Goal: Check status

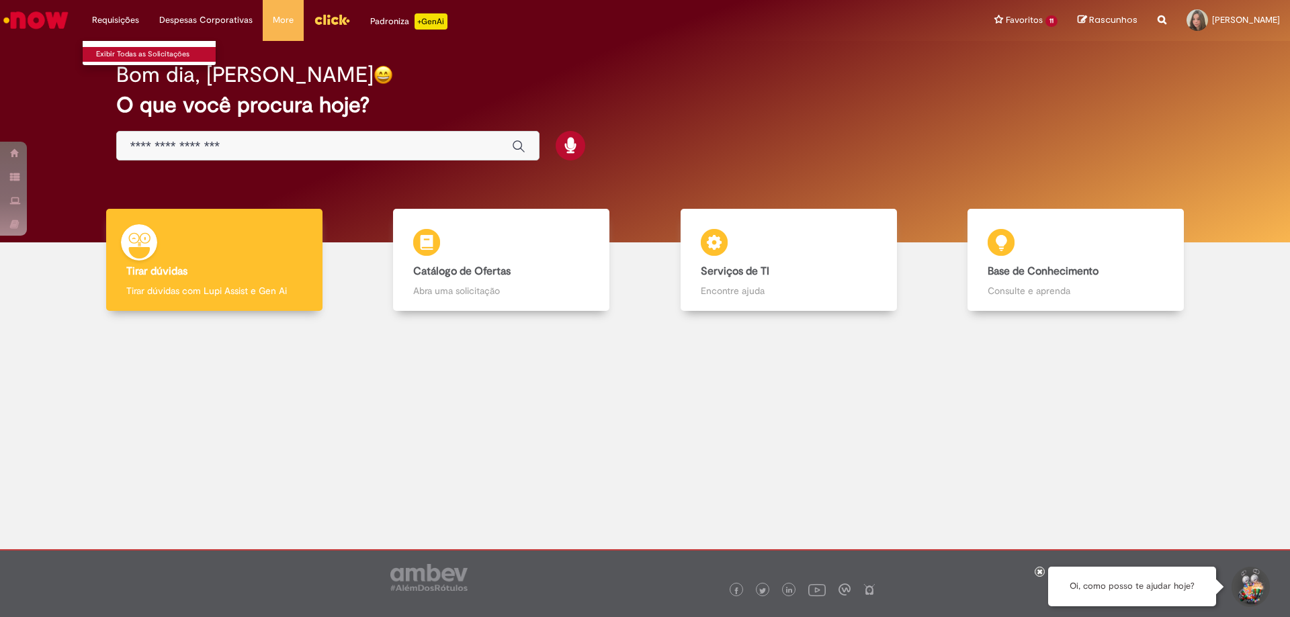
click at [124, 50] on link "Exibir Todas as Solicitações" at bounding box center [157, 54] width 148 height 15
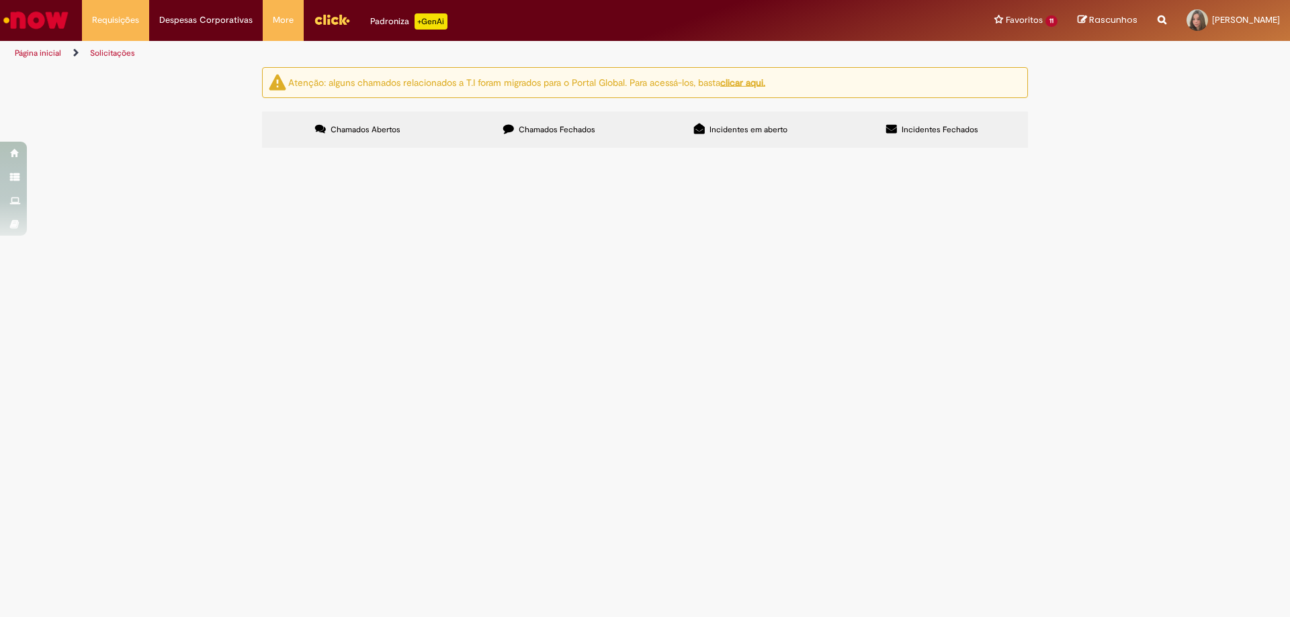
click at [600, 138] on label "Chamados Fechados" at bounding box center [548, 130] width 191 height 36
click at [0, 0] on span "A [PERSON_NAME] é nova estagiária de GG e precisa de acesso aos sistemas para r…" at bounding box center [0, 0] width 0 height 0
click at [0, 0] on span "Acesso Sistemas de Gente e Gestão" at bounding box center [0, 0] width 0 height 0
click at [0, 0] on span "Expirado" at bounding box center [0, 0] width 0 height 0
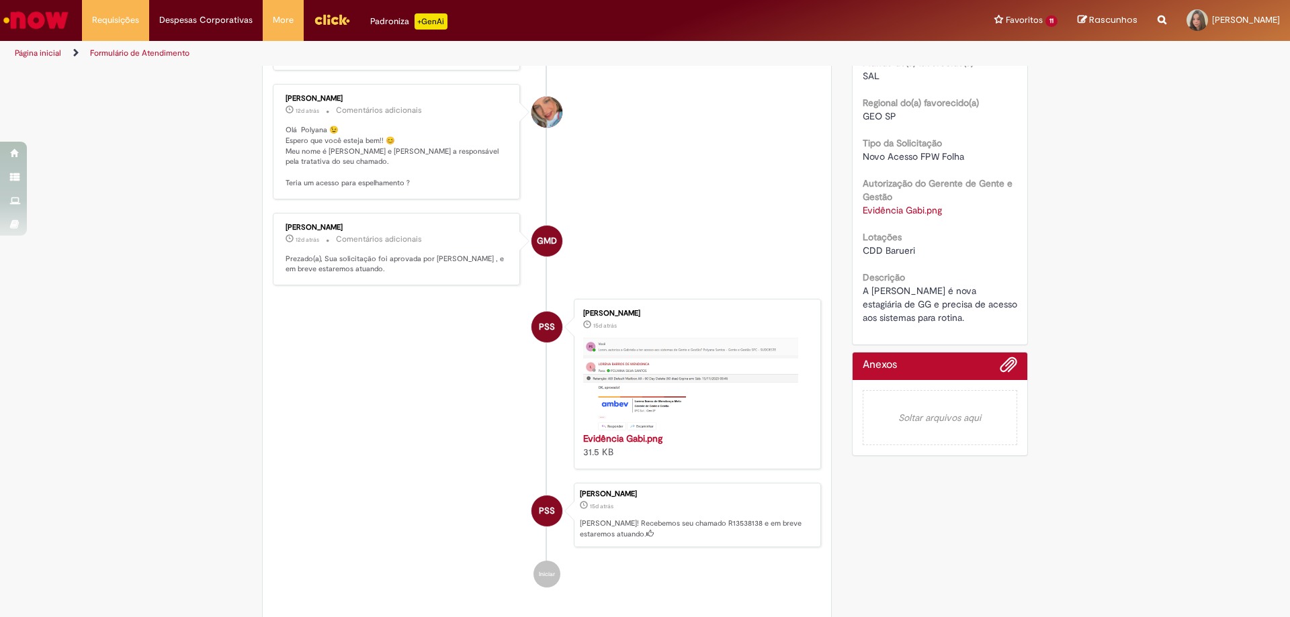
scroll to position [346, 0]
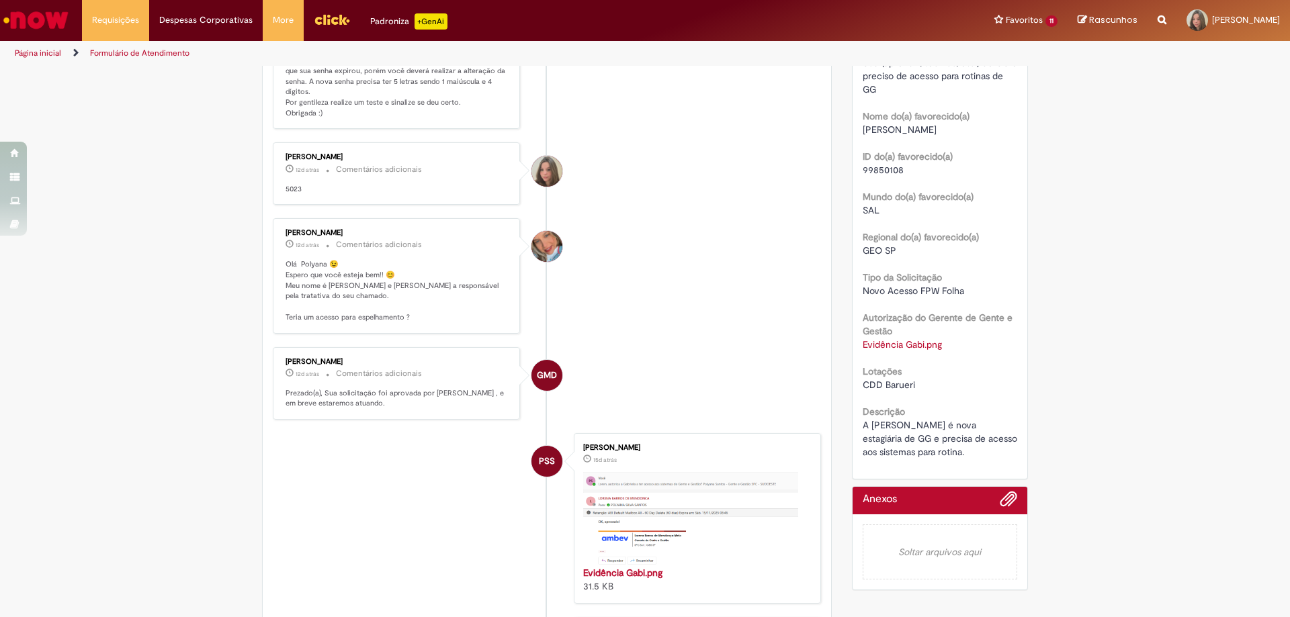
click at [458, 400] on p "Prezado(a), Sua solicitação foi aprovada por [PERSON_NAME] , e em breve estarem…" at bounding box center [398, 398] width 224 height 21
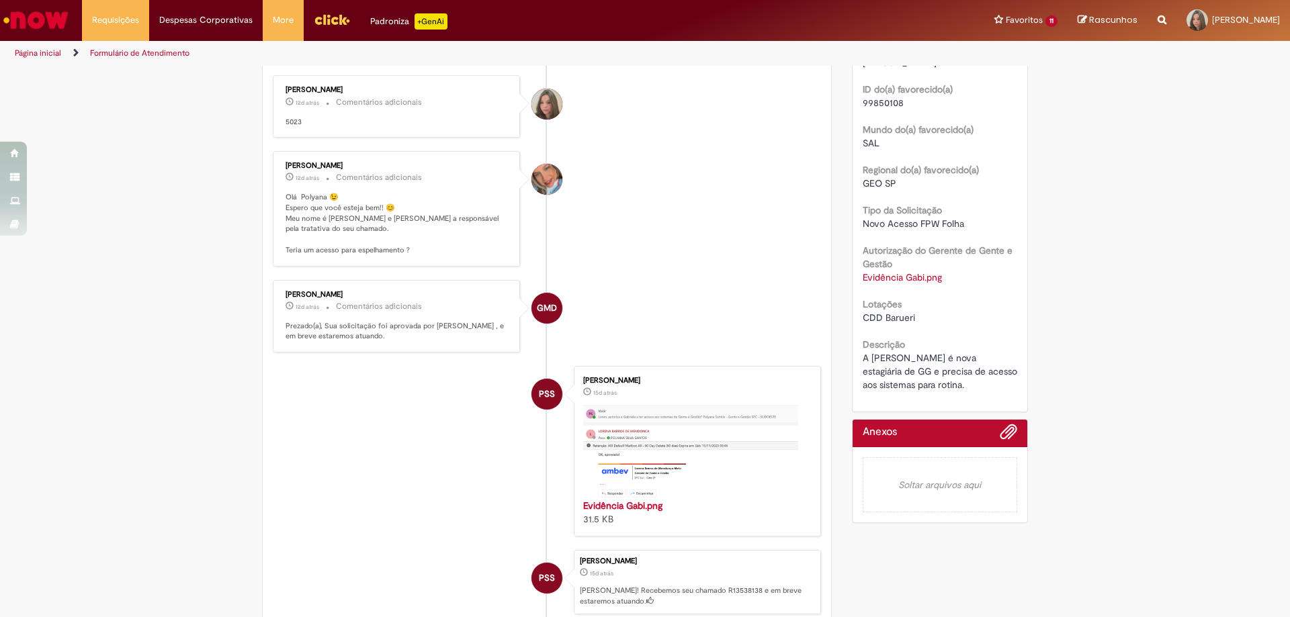
scroll to position [279, 0]
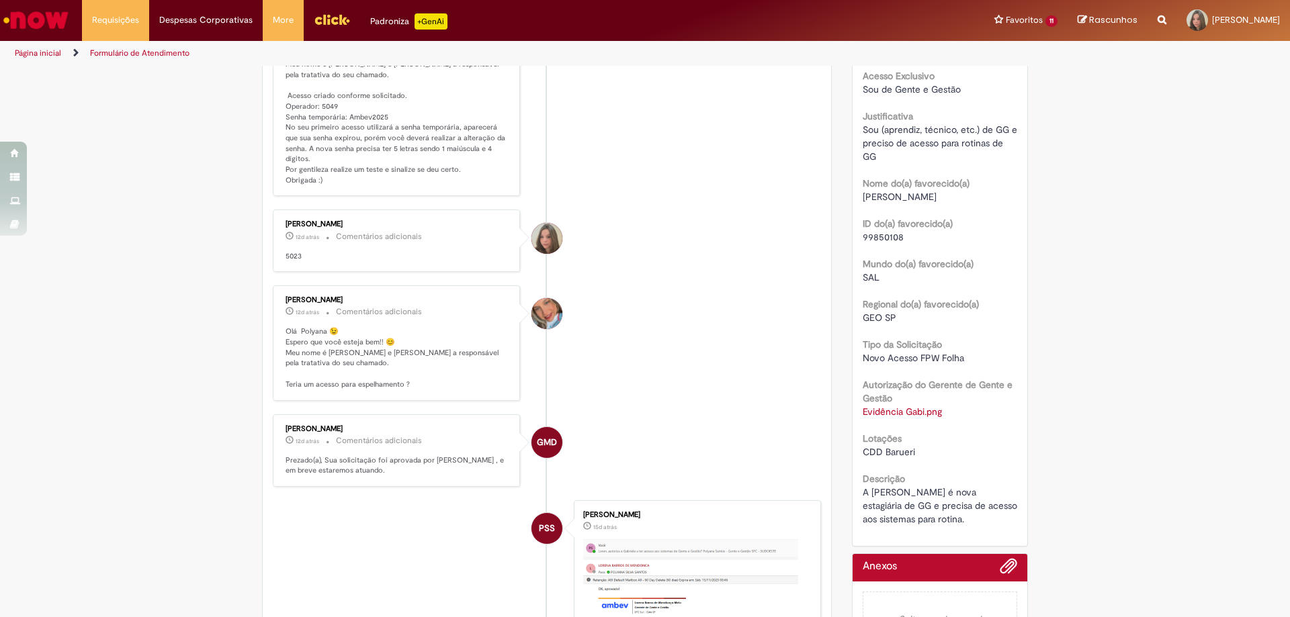
click at [286, 258] on p "5023" at bounding box center [398, 256] width 224 height 11
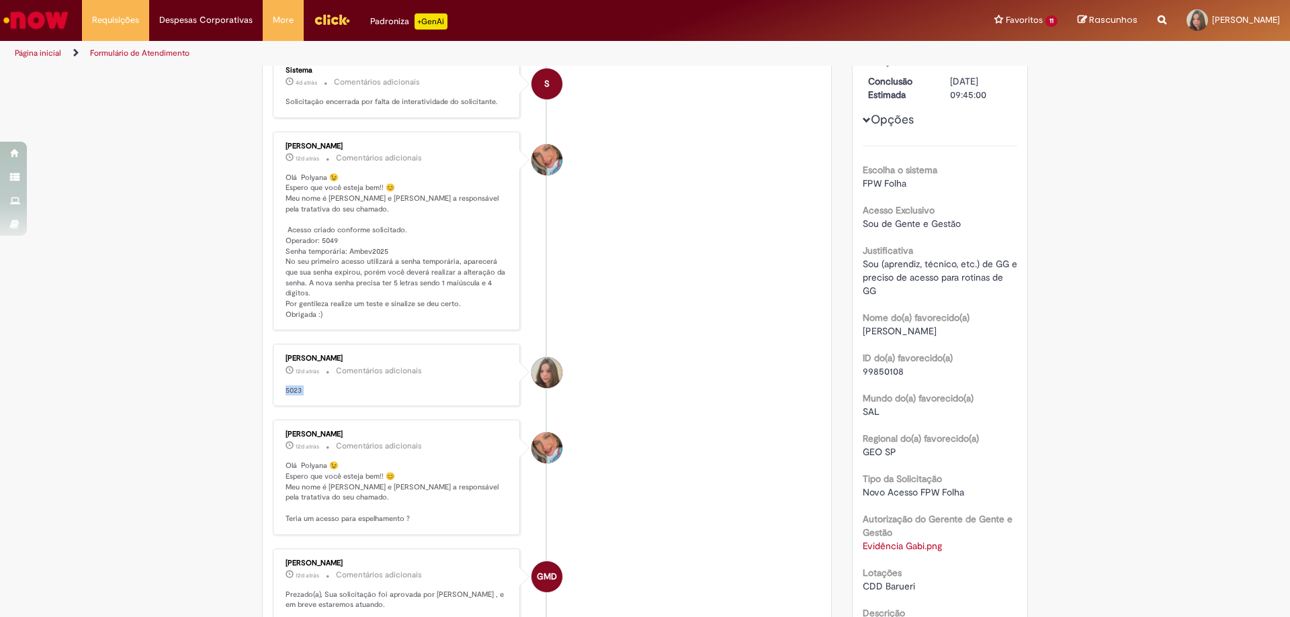
scroll to position [77, 0]
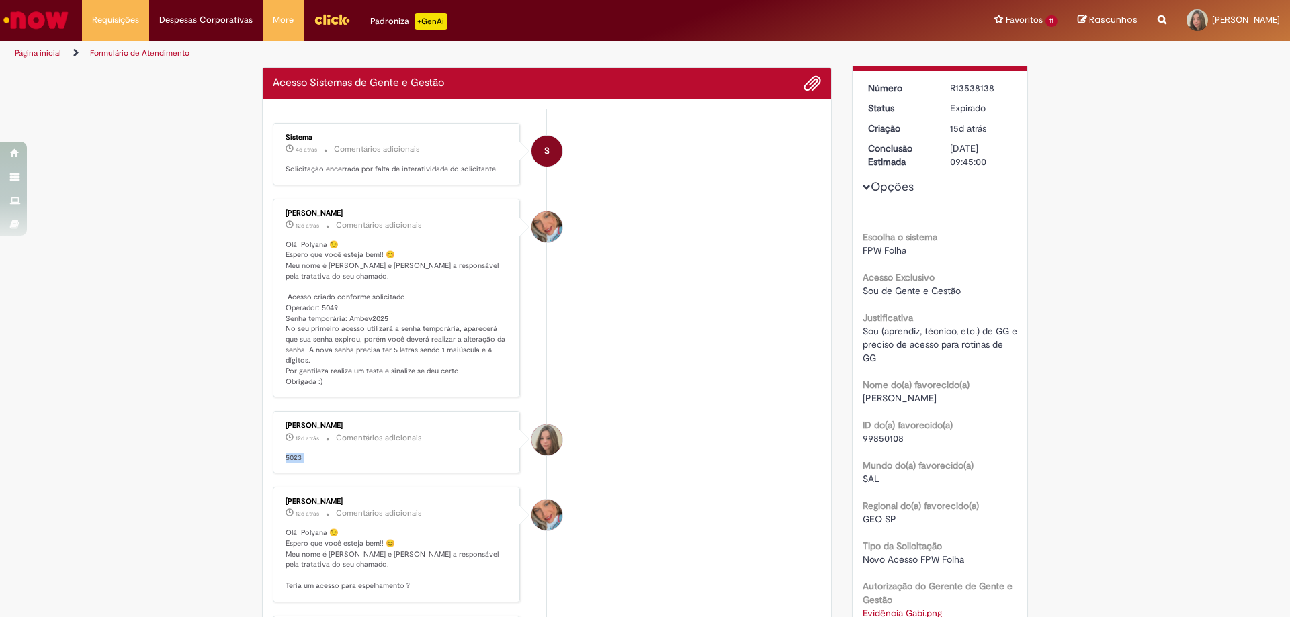
click at [320, 312] on p "Olá Polyana 😉 Espero que você esteja bem!! 😊 Meu nome é [PERSON_NAME] e [PERSON…" at bounding box center [398, 314] width 224 height 148
